Goal: Navigation & Orientation: Find specific page/section

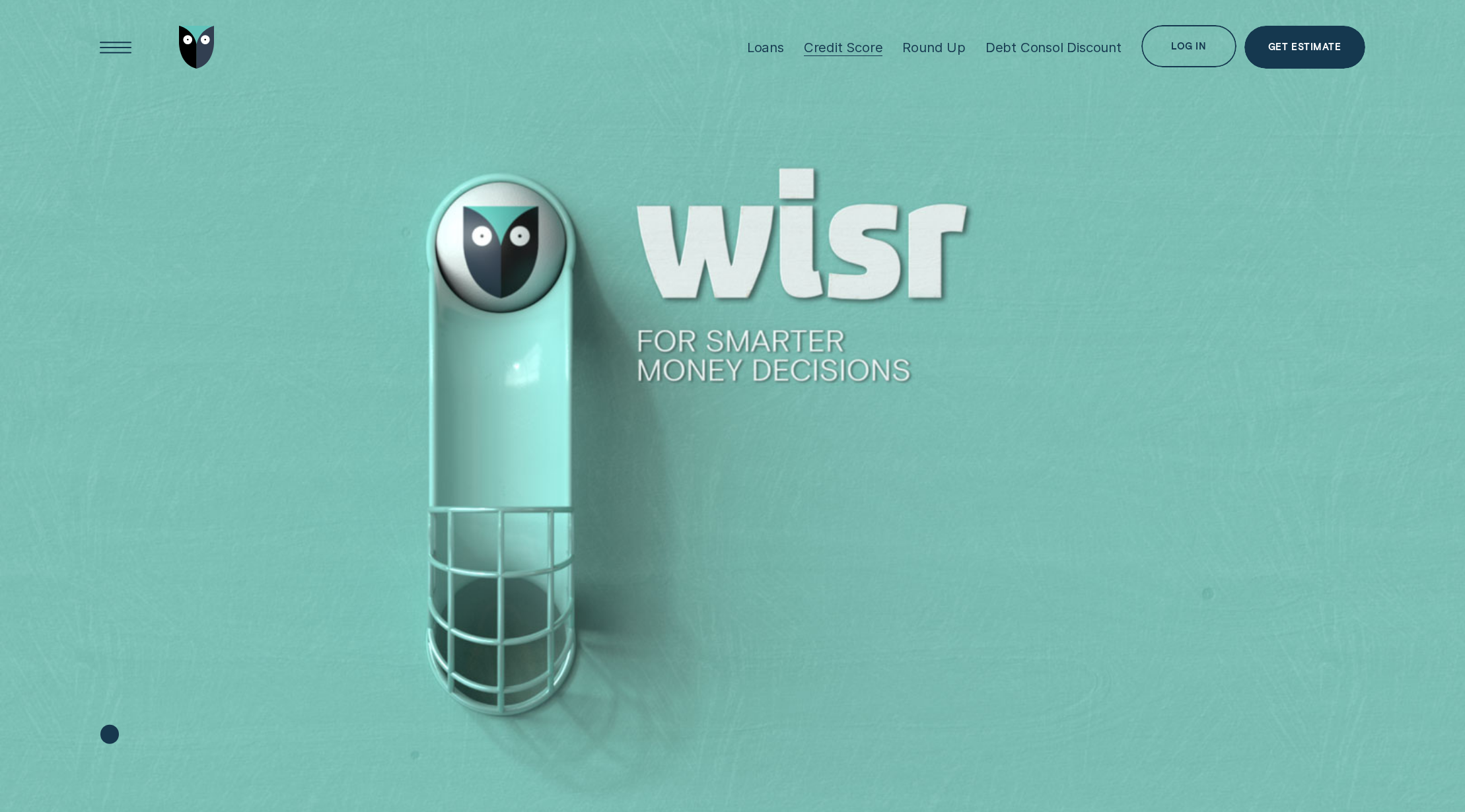
click at [837, 51] on div "Credit Score" at bounding box center [843, 47] width 79 height 17
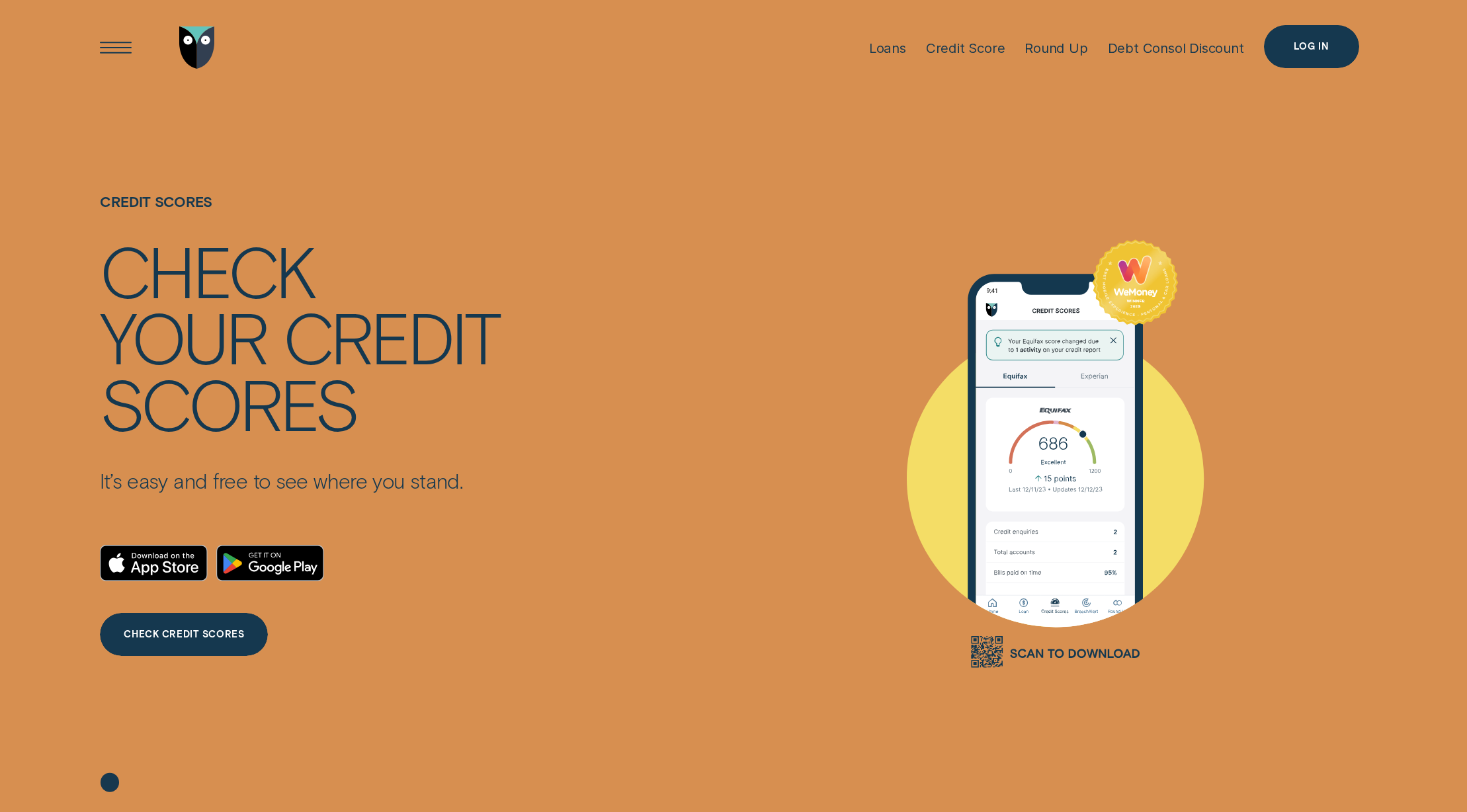
click at [1322, 55] on div "Log in" at bounding box center [1311, 46] width 95 height 43
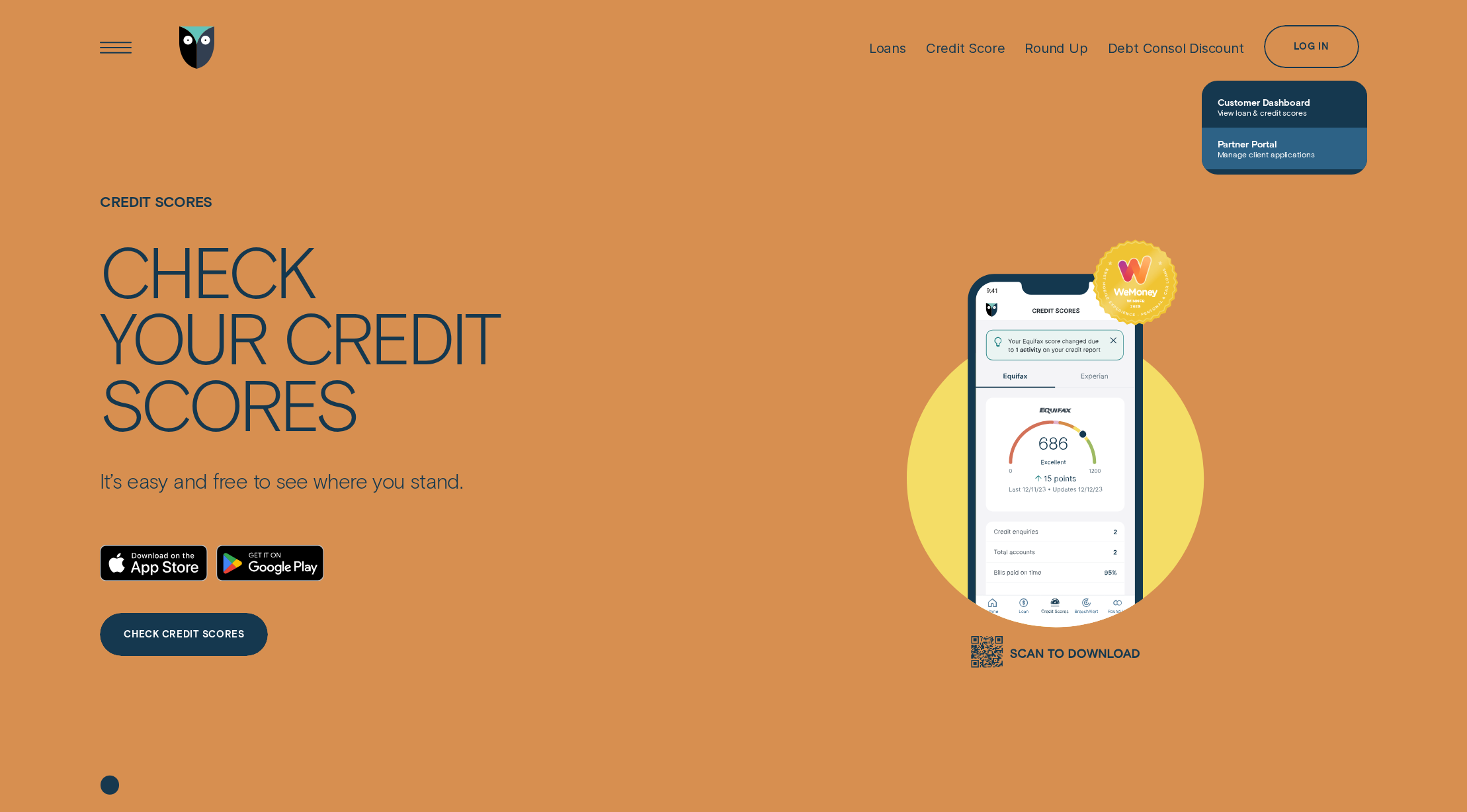
click at [1261, 140] on span "Partner Portal" at bounding box center [1284, 143] width 134 height 11
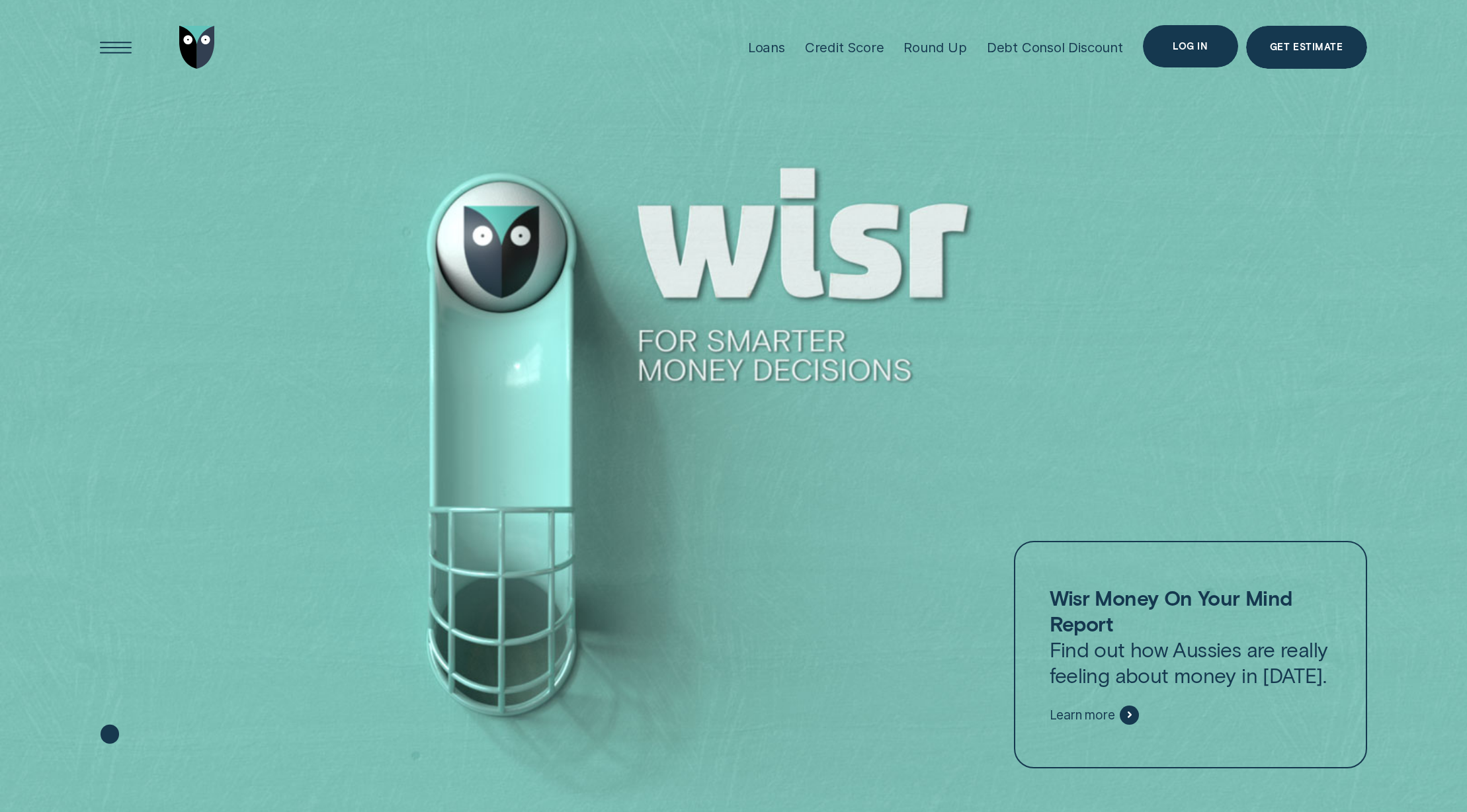
click at [1188, 47] on div "Log in" at bounding box center [1190, 46] width 35 height 9
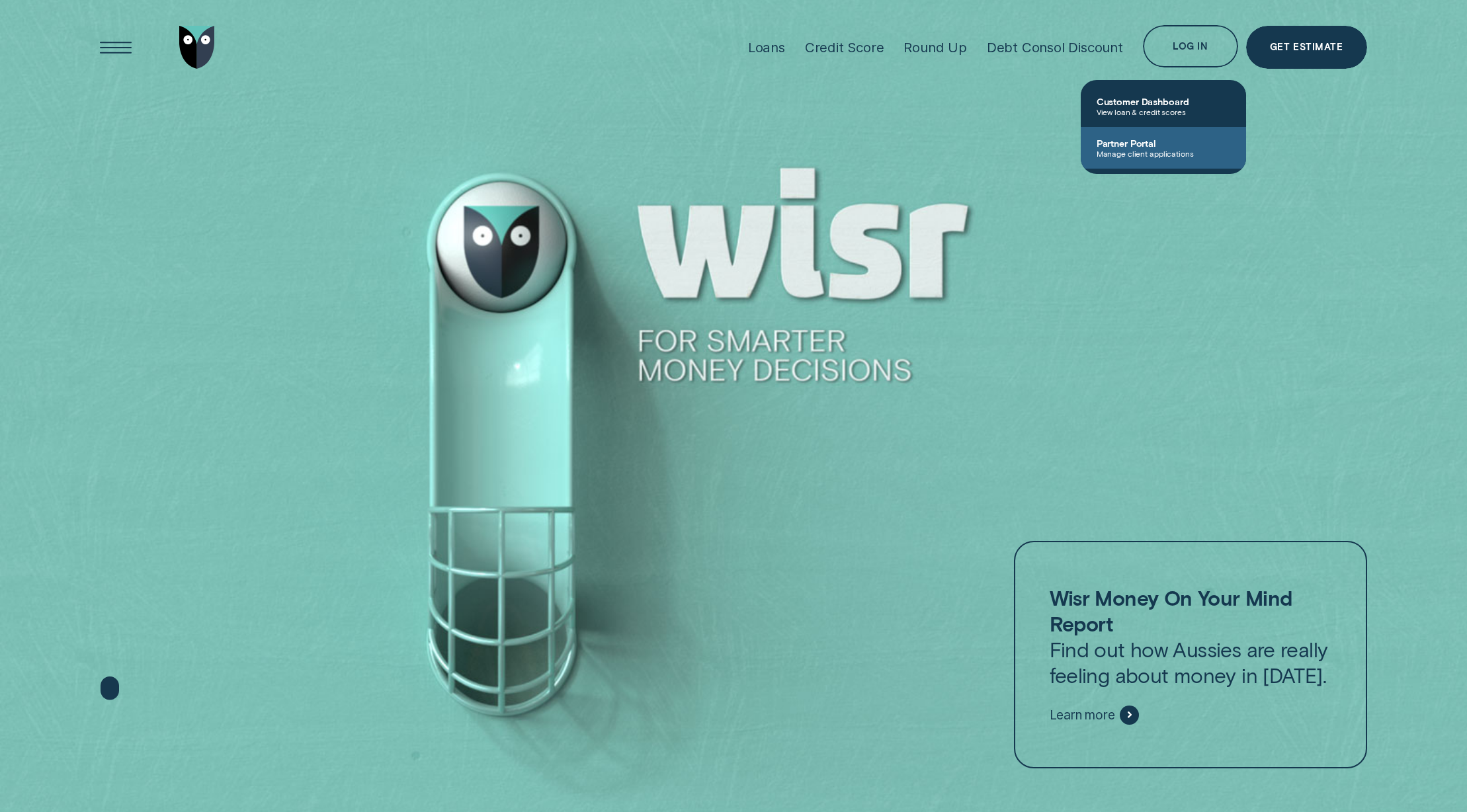
click at [1124, 149] on span "Manage client applications" at bounding box center [1164, 154] width 134 height 9
